Goal: Information Seeking & Learning: Learn about a topic

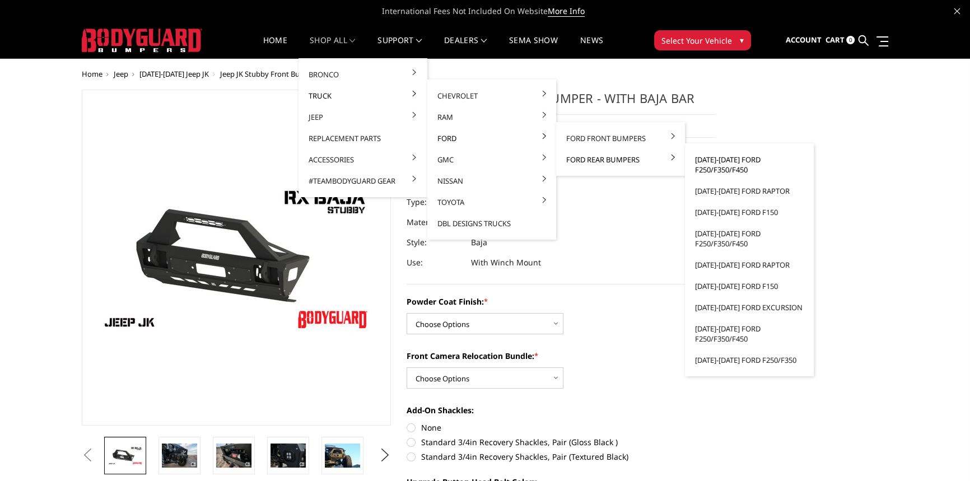
click at [720, 158] on link "[DATE]-[DATE] Ford F250/F350/F450" at bounding box center [749, 164] width 120 height 31
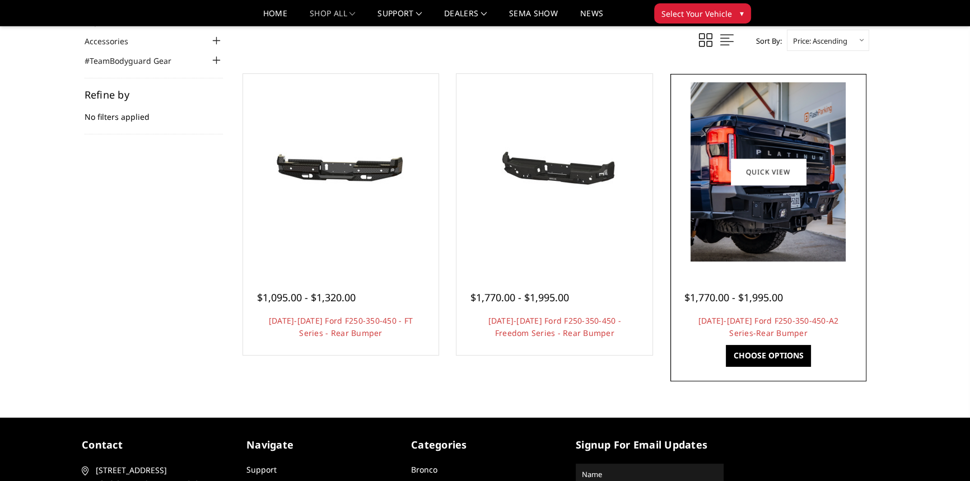
scroll to position [152, 0]
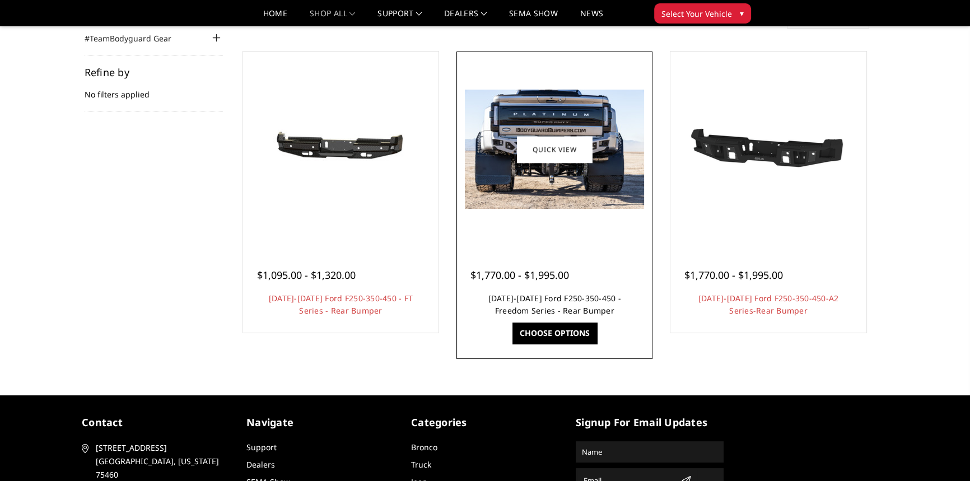
click at [554, 299] on link "2023-2025 Ford F250-350-450 - Freedom Series - Rear Bumper" at bounding box center [554, 304] width 133 height 23
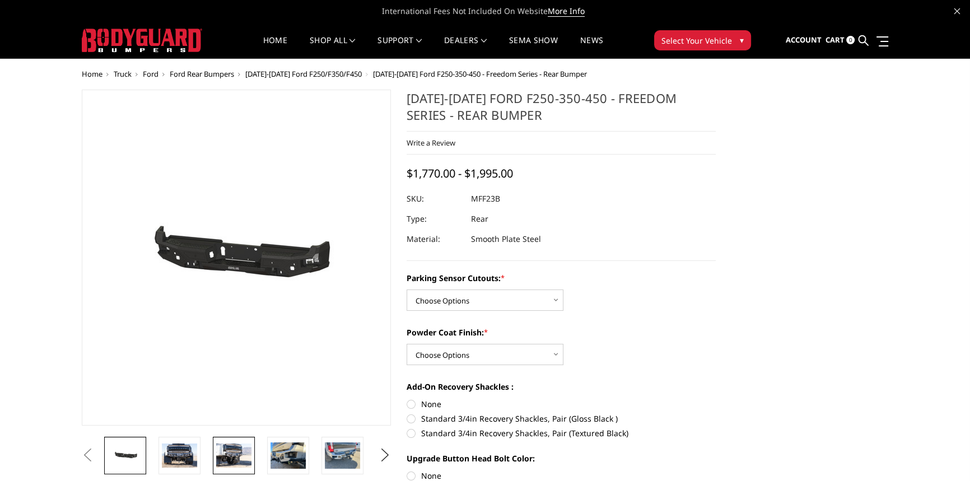
click at [225, 455] on img at bounding box center [233, 455] width 35 height 24
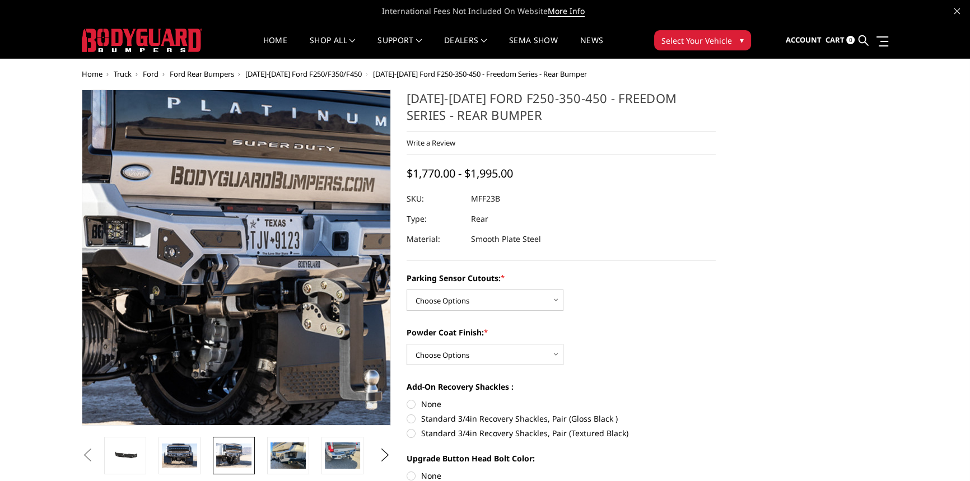
click at [213, 246] on img at bounding box center [267, 263] width 717 height 478
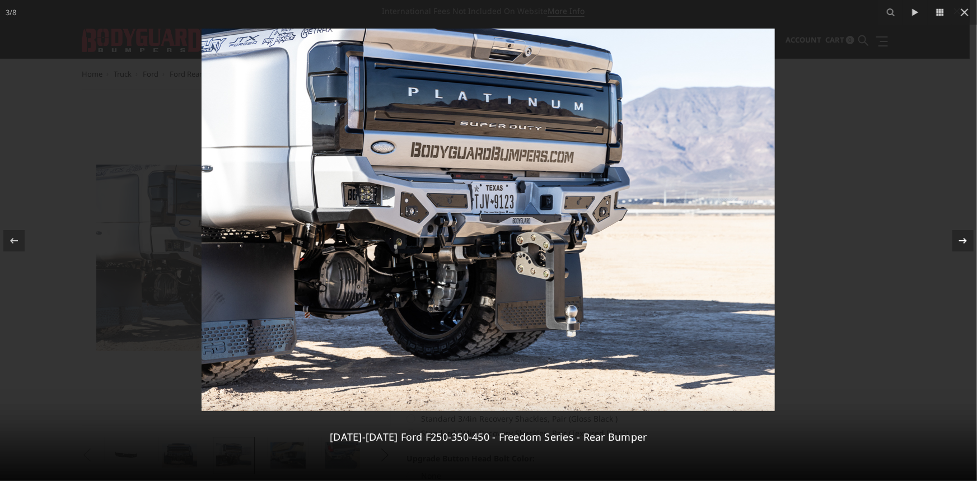
click at [966, 237] on icon at bounding box center [962, 240] width 13 height 13
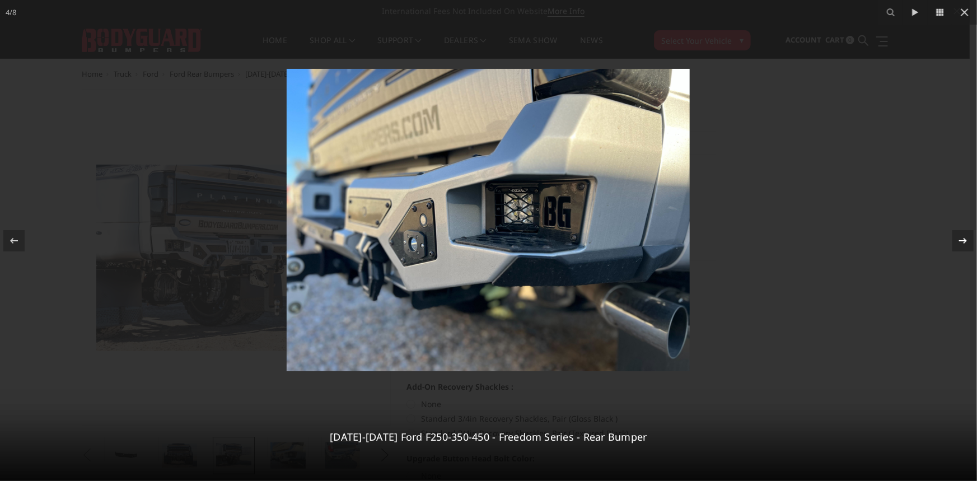
click at [968, 240] on icon at bounding box center [962, 240] width 13 height 13
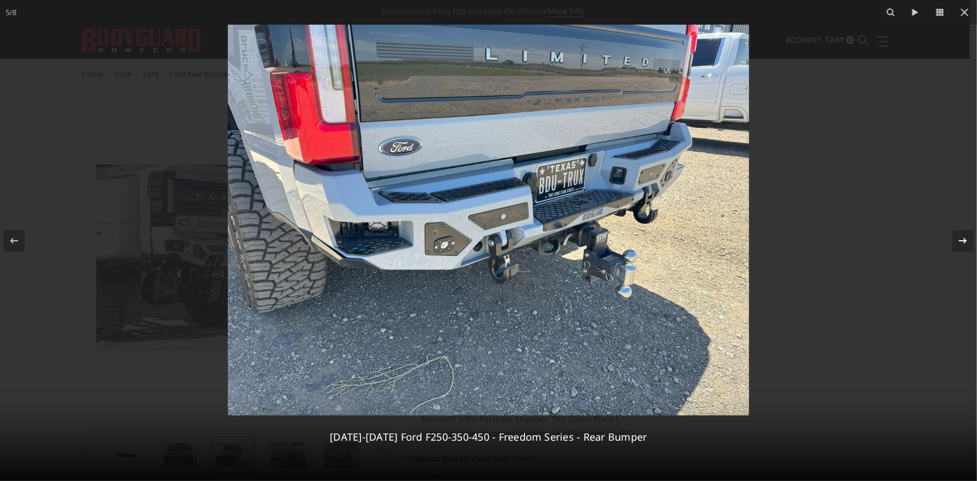
click at [968, 240] on icon at bounding box center [962, 240] width 13 height 13
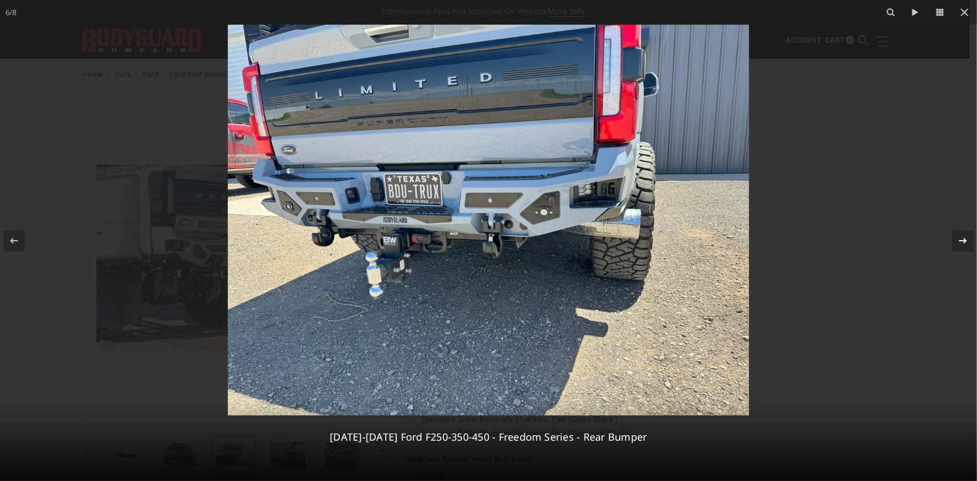
click at [969, 238] on div at bounding box center [962, 240] width 21 height 21
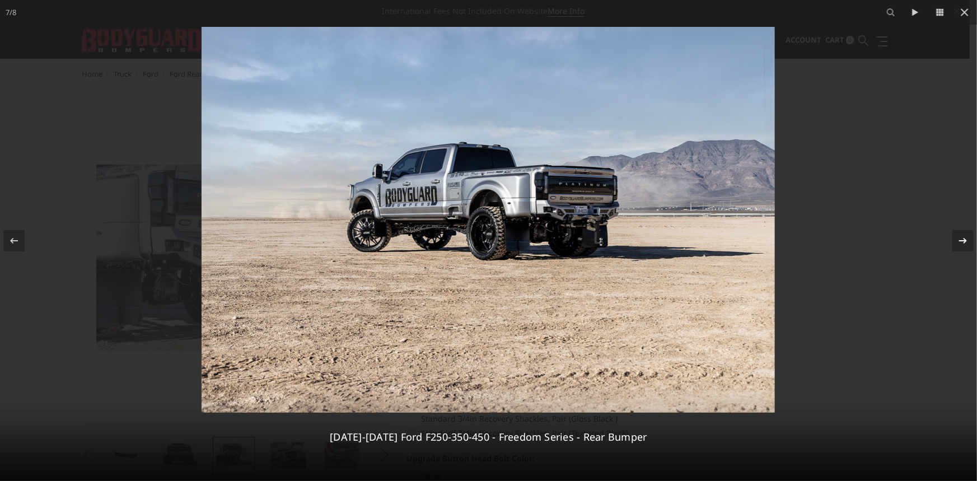
click at [969, 238] on div at bounding box center [962, 240] width 21 height 21
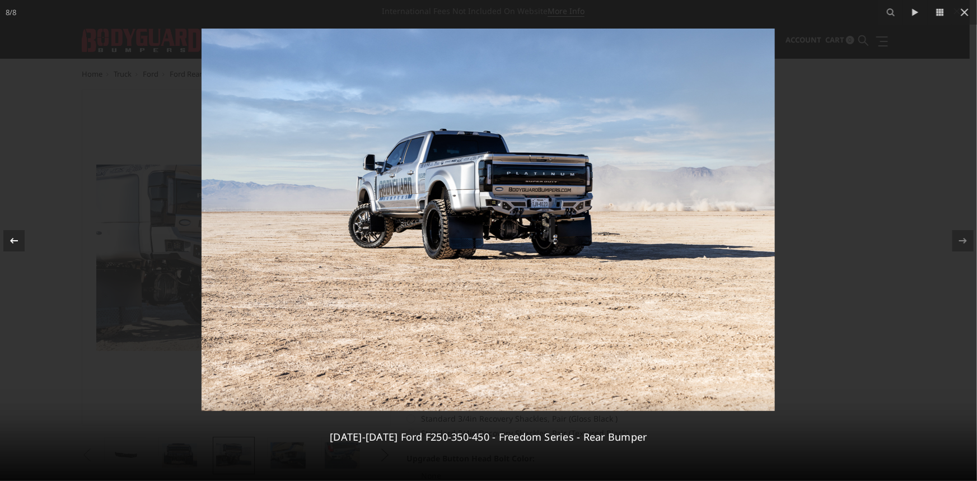
click at [8, 232] on div at bounding box center [13, 240] width 21 height 21
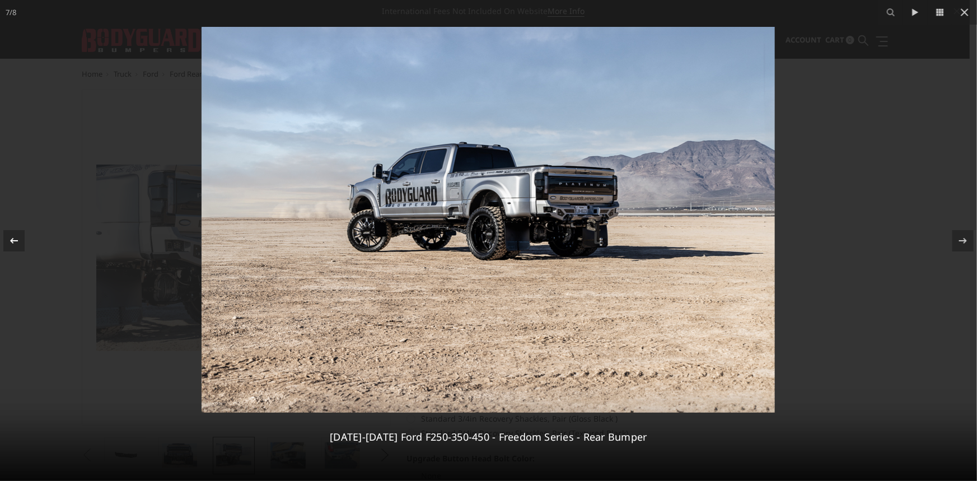
click at [8, 232] on div at bounding box center [13, 240] width 21 height 21
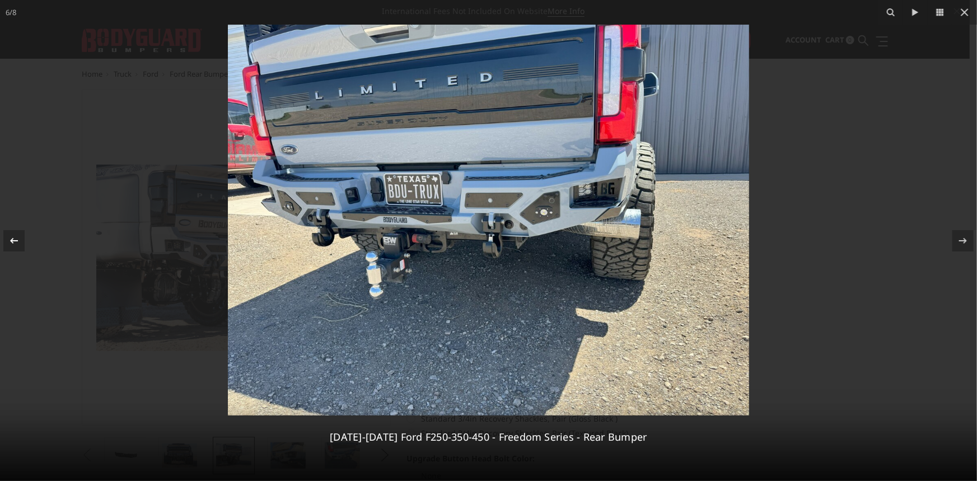
click at [8, 232] on div at bounding box center [13, 240] width 21 height 21
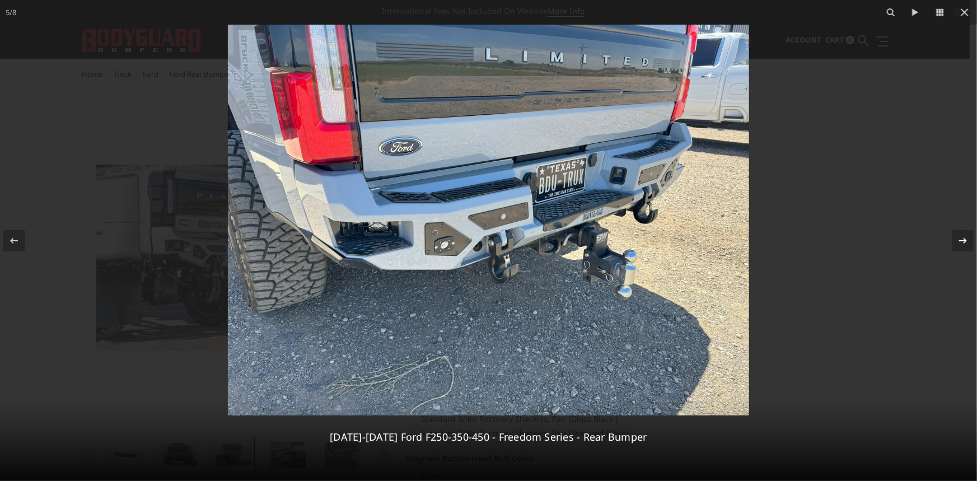
click at [968, 235] on icon at bounding box center [962, 240] width 13 height 13
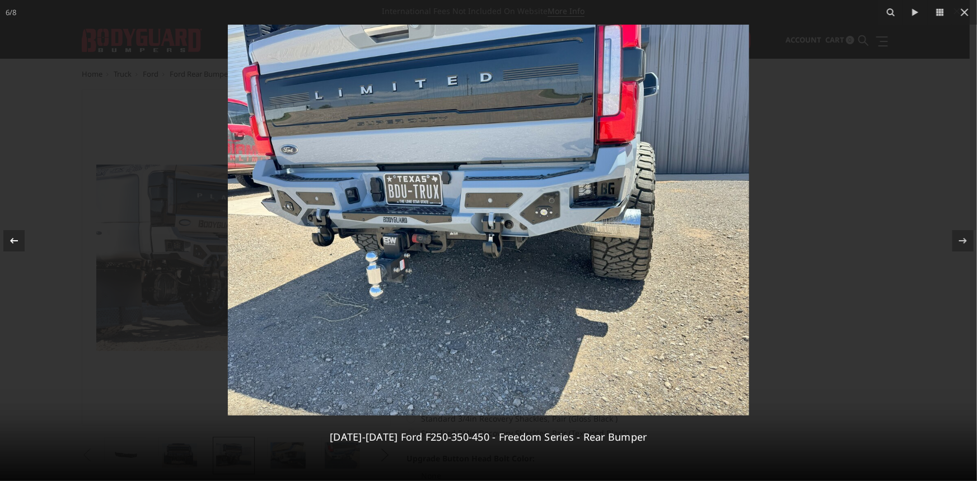
click at [11, 240] on icon at bounding box center [14, 240] width 8 height 6
